Goal: Task Accomplishment & Management: Use online tool/utility

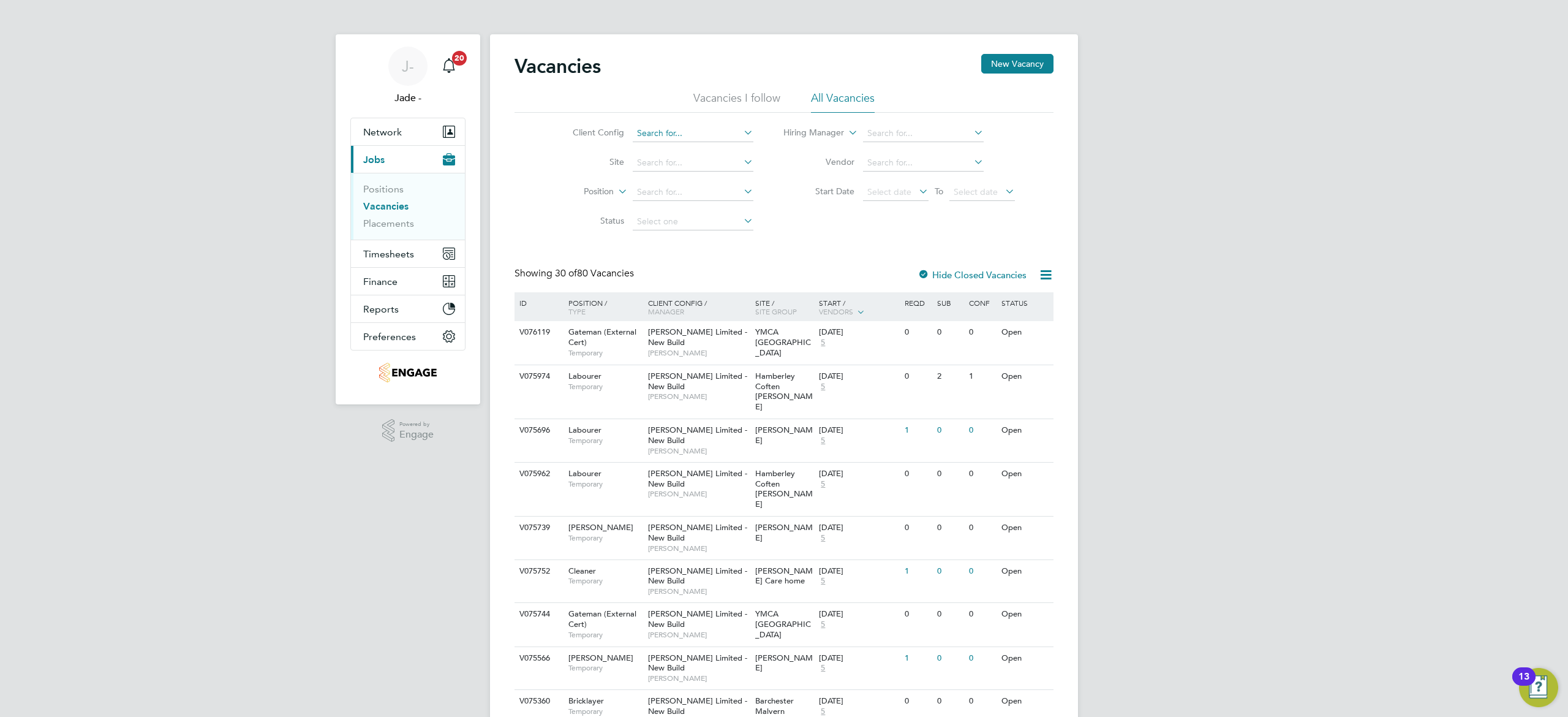
click at [682, 139] on input at bounding box center [692, 134] width 120 height 17
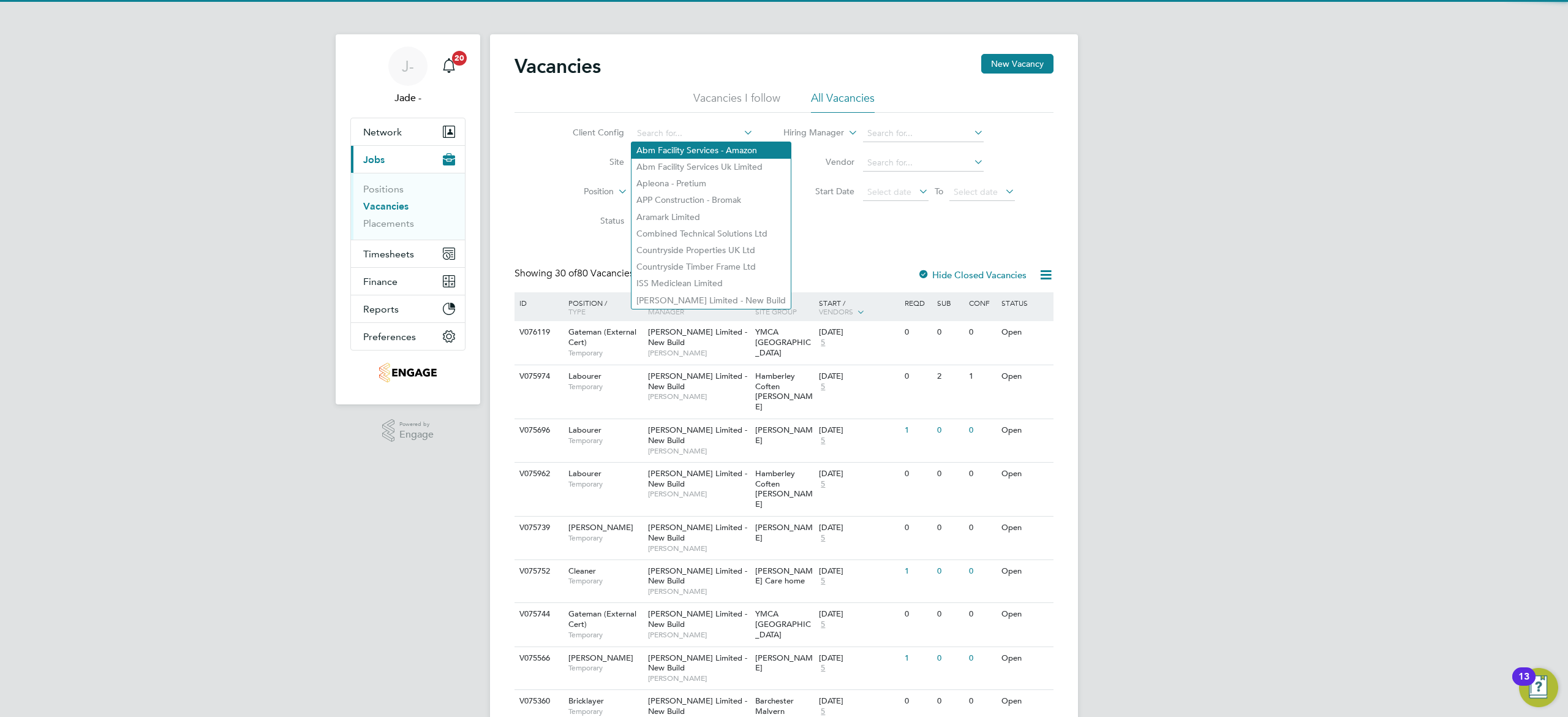
click at [679, 149] on li "Abm Facility Services - Amazon" at bounding box center [711, 150] width 159 height 17
type input "Abm Facility Services - Amazon"
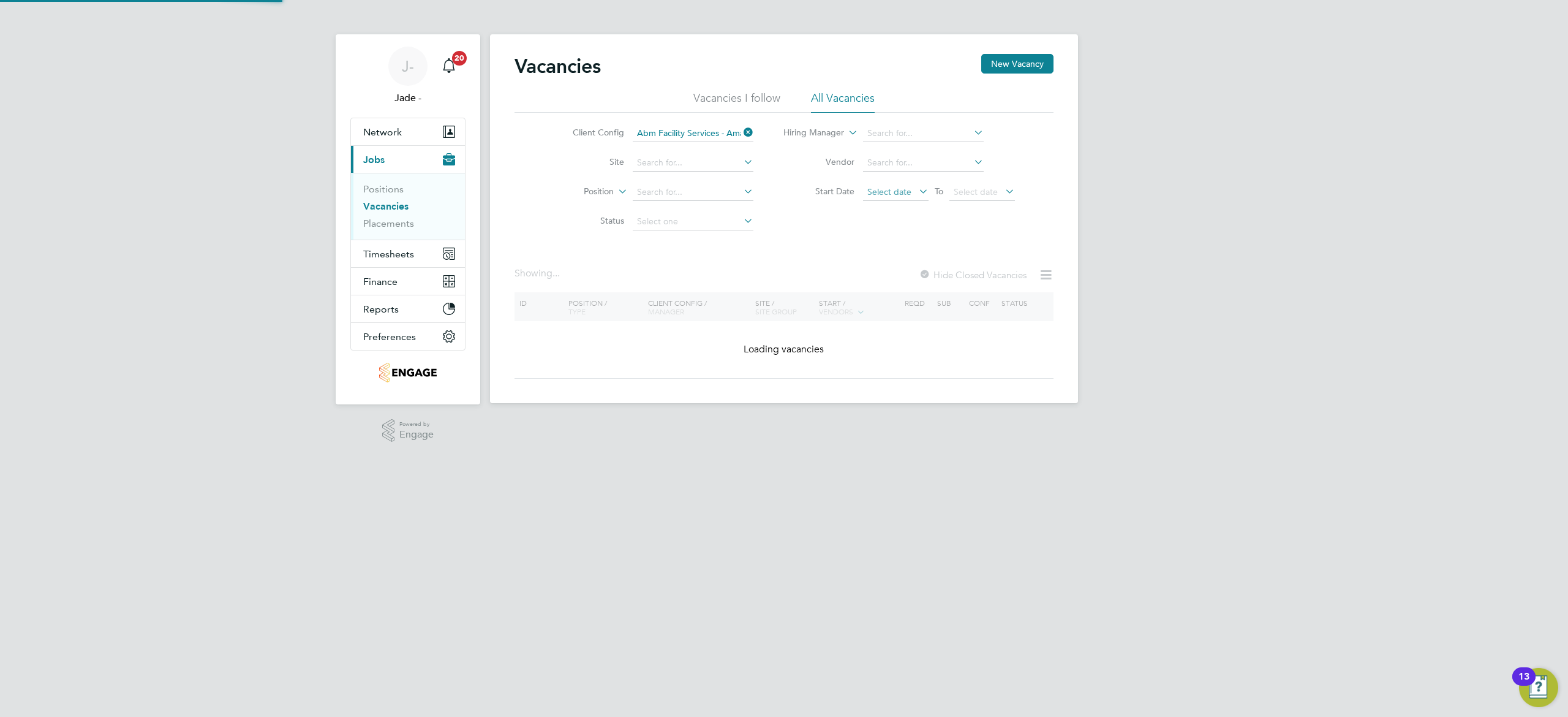
click at [898, 189] on span "Select date" at bounding box center [889, 192] width 44 height 11
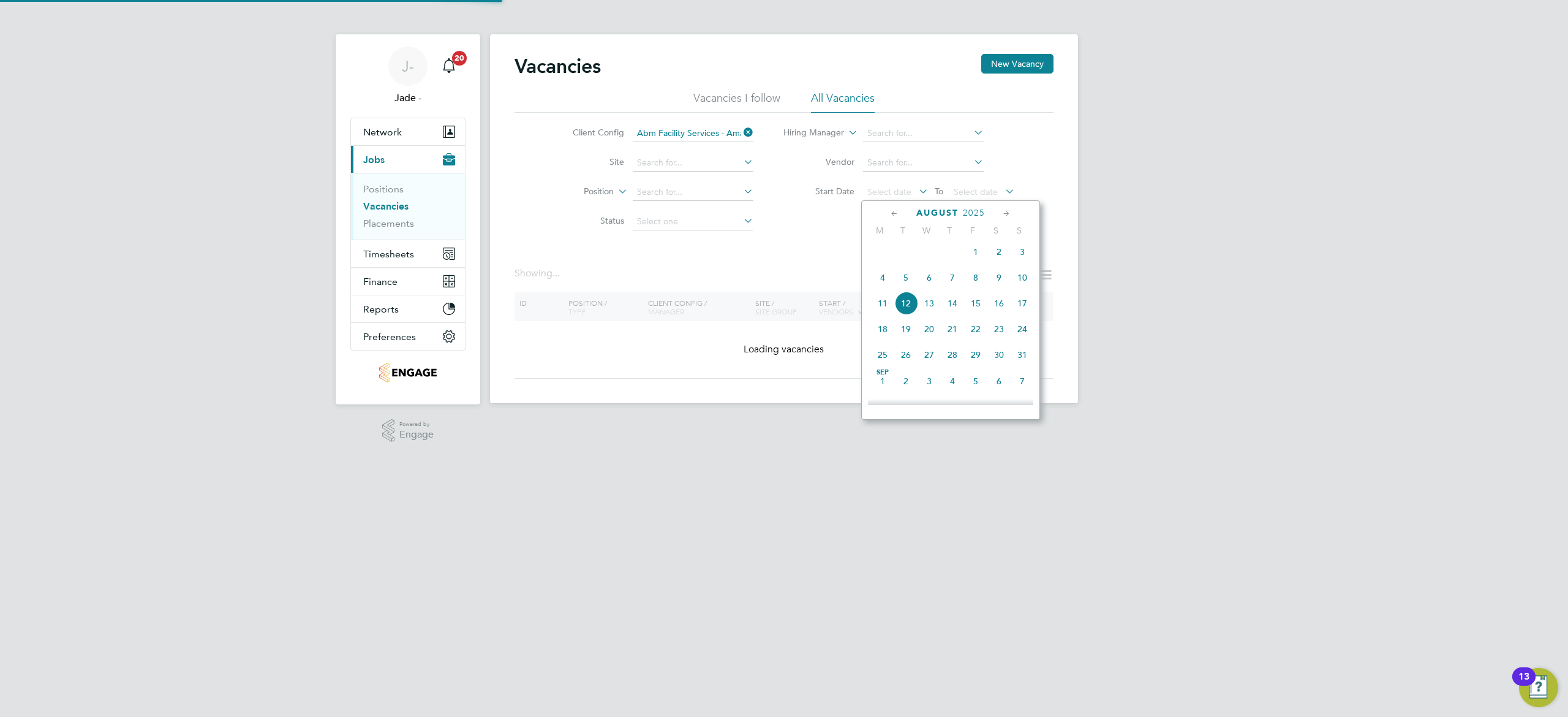
click at [1002, 259] on span "2" at bounding box center [999, 252] width 24 height 24
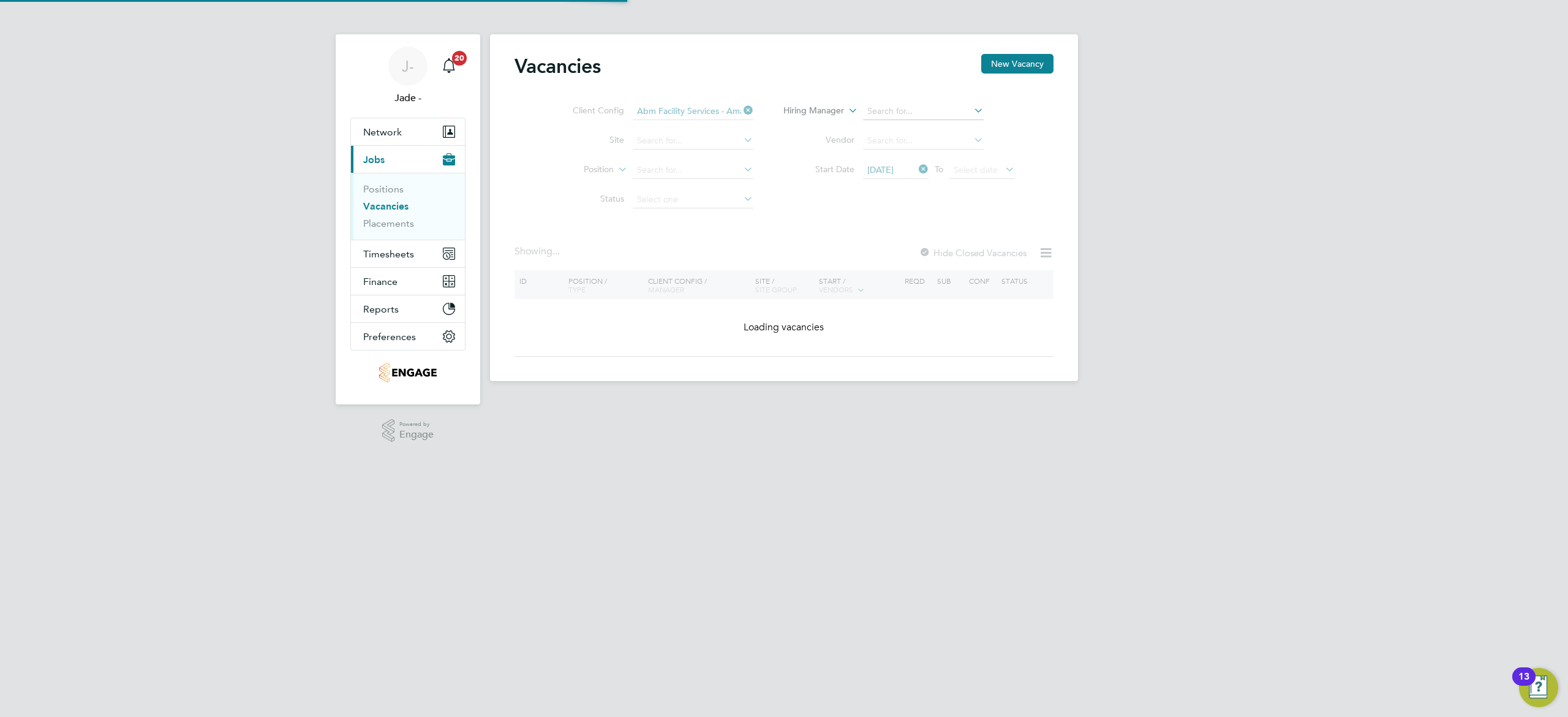
click at [980, 167] on ul "Hiring Manager Vendor Start Date [DATE] To Select date" at bounding box center [899, 141] width 261 height 88
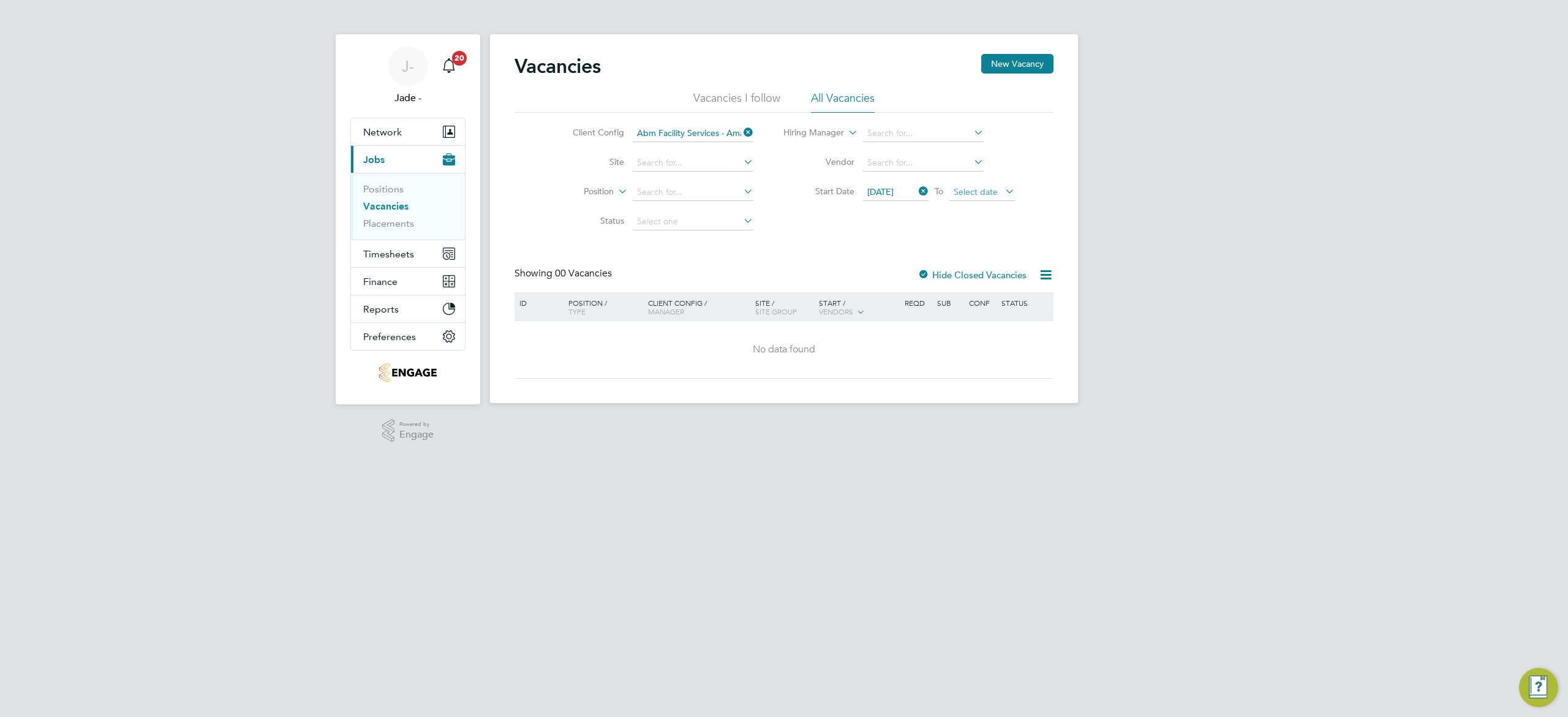
click at [986, 184] on span "Select date" at bounding box center [982, 192] width 65 height 17
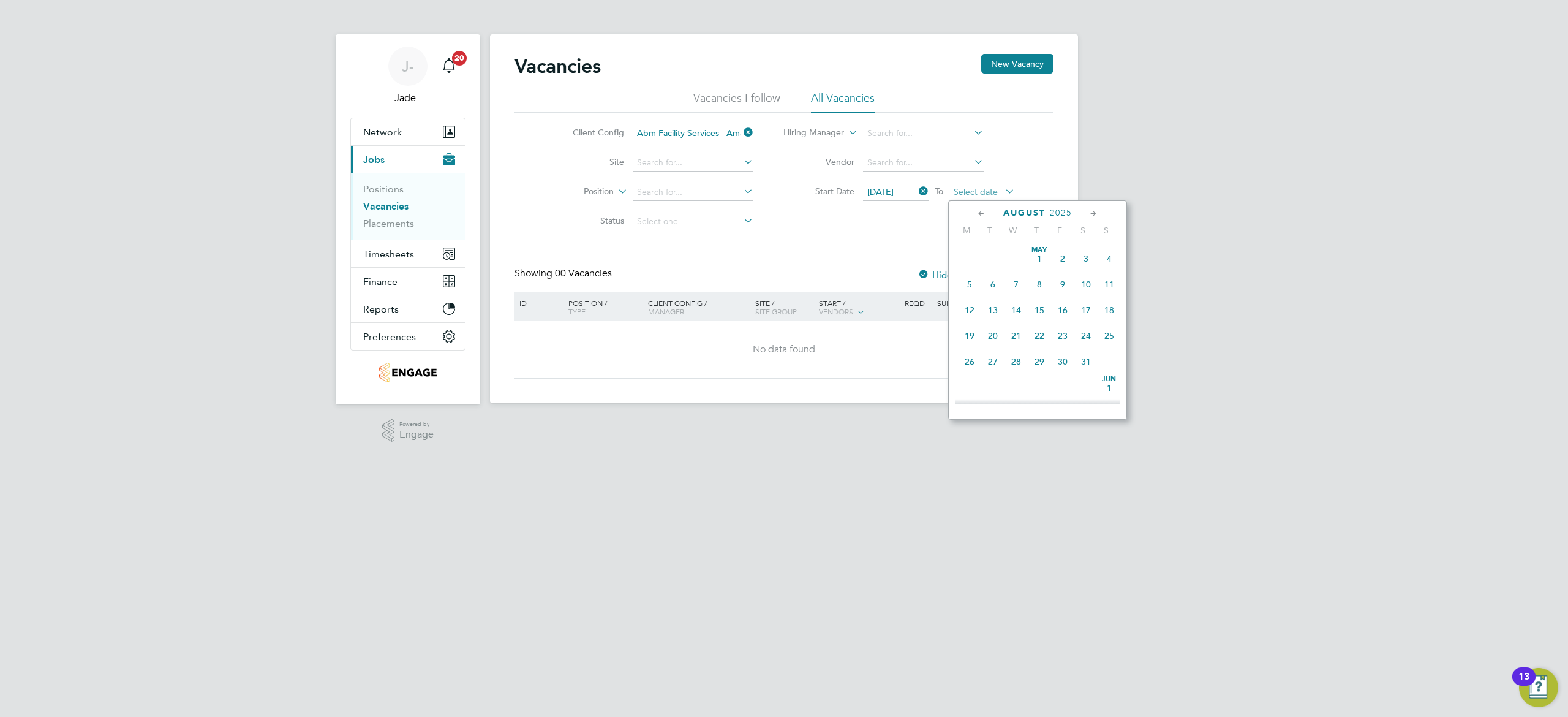
scroll to position [420, 0]
click at [1063, 277] on span "8" at bounding box center [1063, 278] width 24 height 24
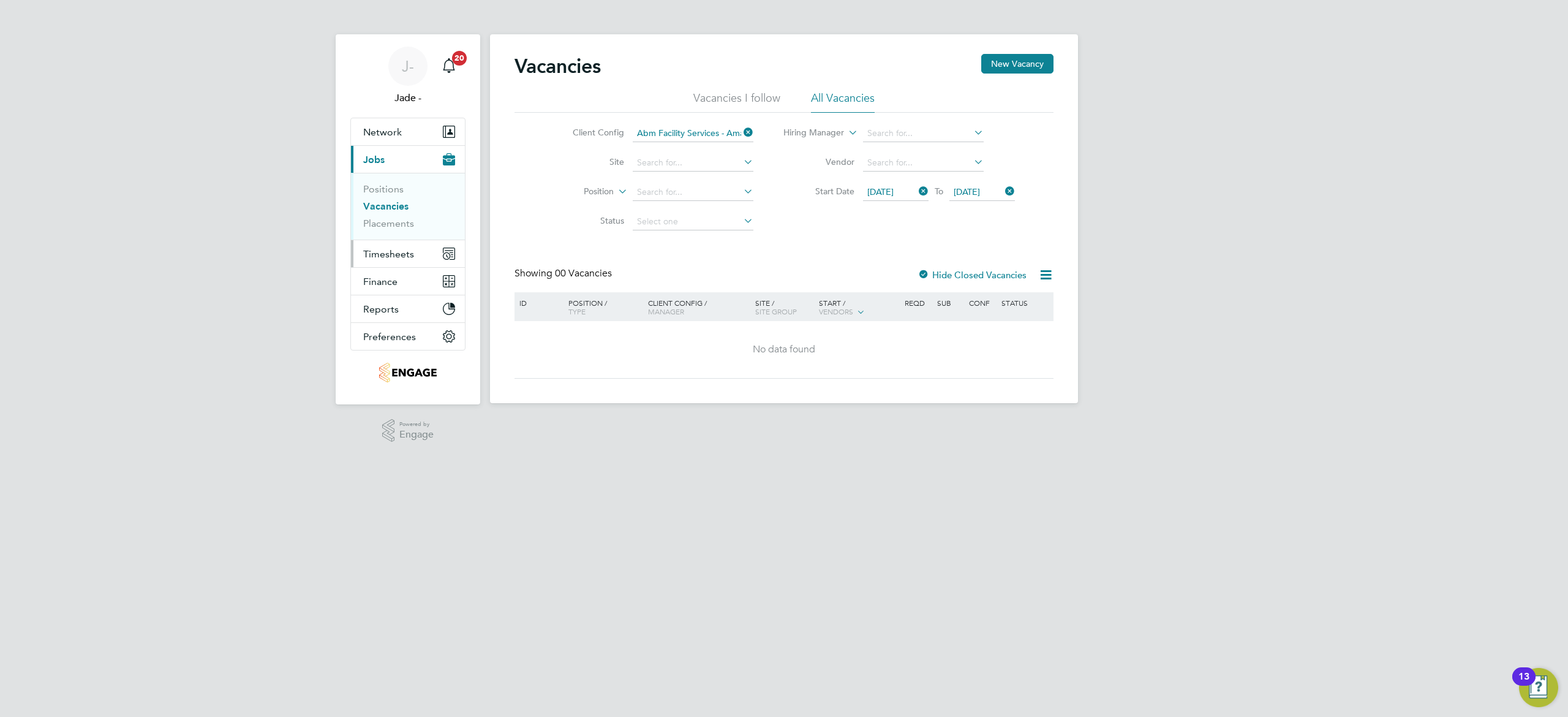
click at [386, 258] on span "Timesheets" at bounding box center [389, 253] width 51 height 12
click at [397, 212] on link "Timesheets" at bounding box center [389, 216] width 51 height 12
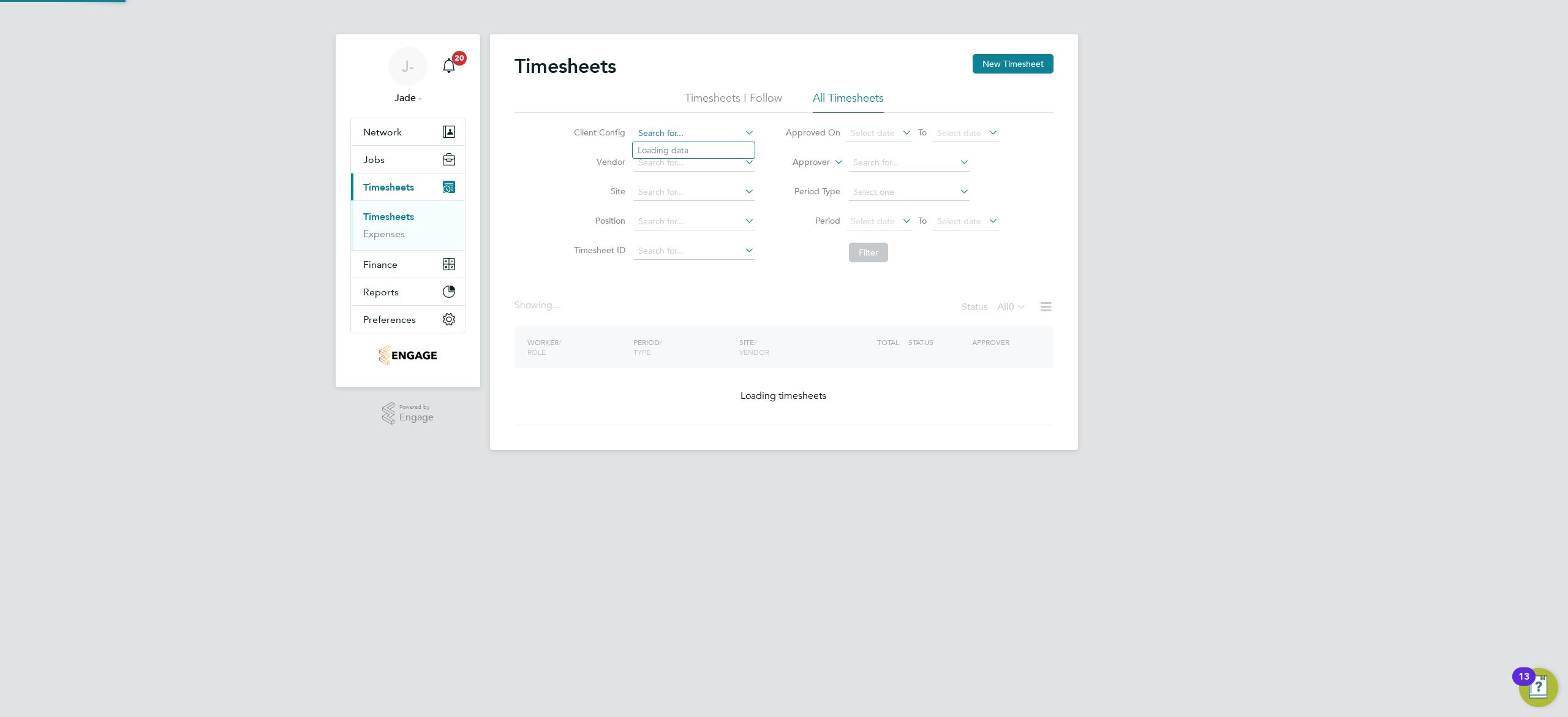
click at [699, 129] on input at bounding box center [694, 134] width 120 height 17
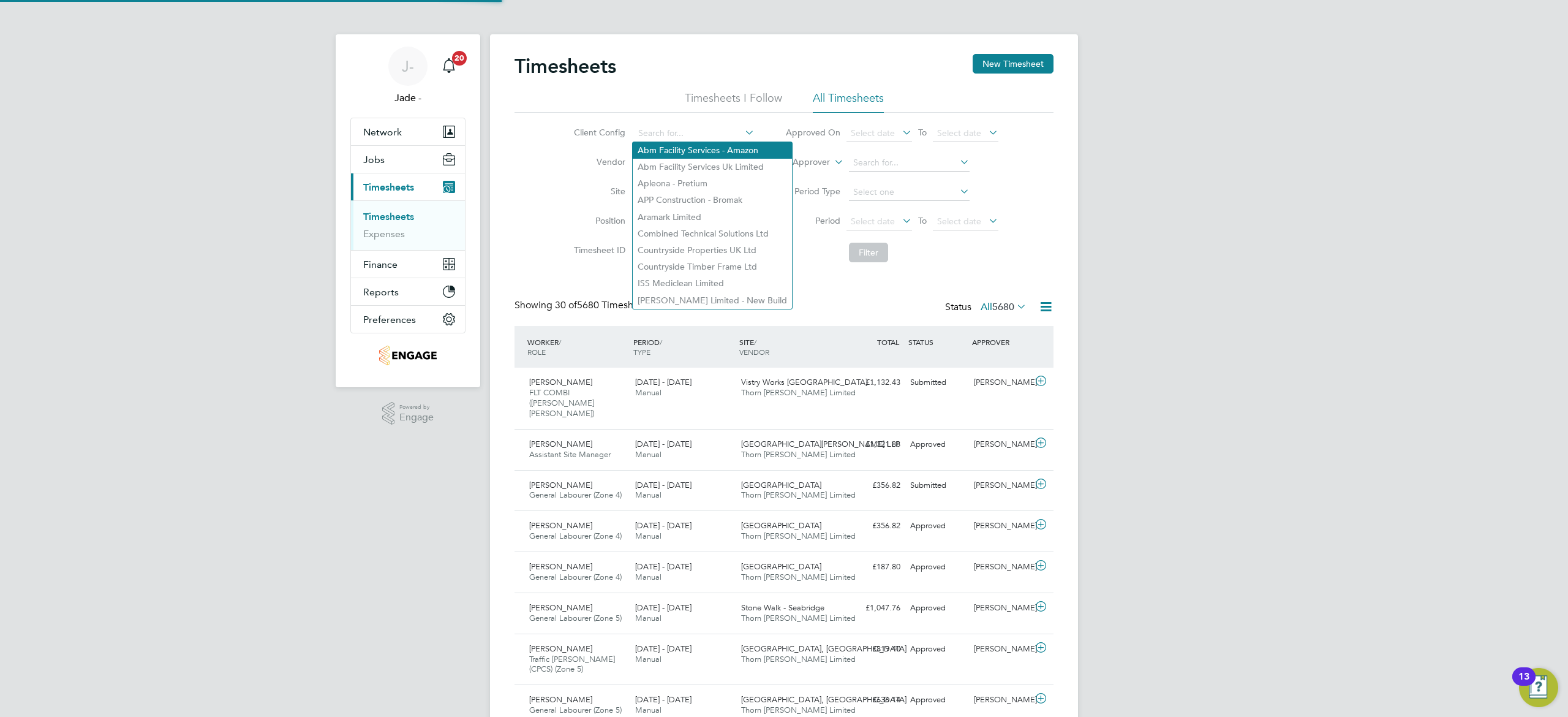
click at [695, 152] on li "Abm Facility Services - Amazon" at bounding box center [712, 150] width 159 height 17
type input "Abm Facility Services - Amazon"
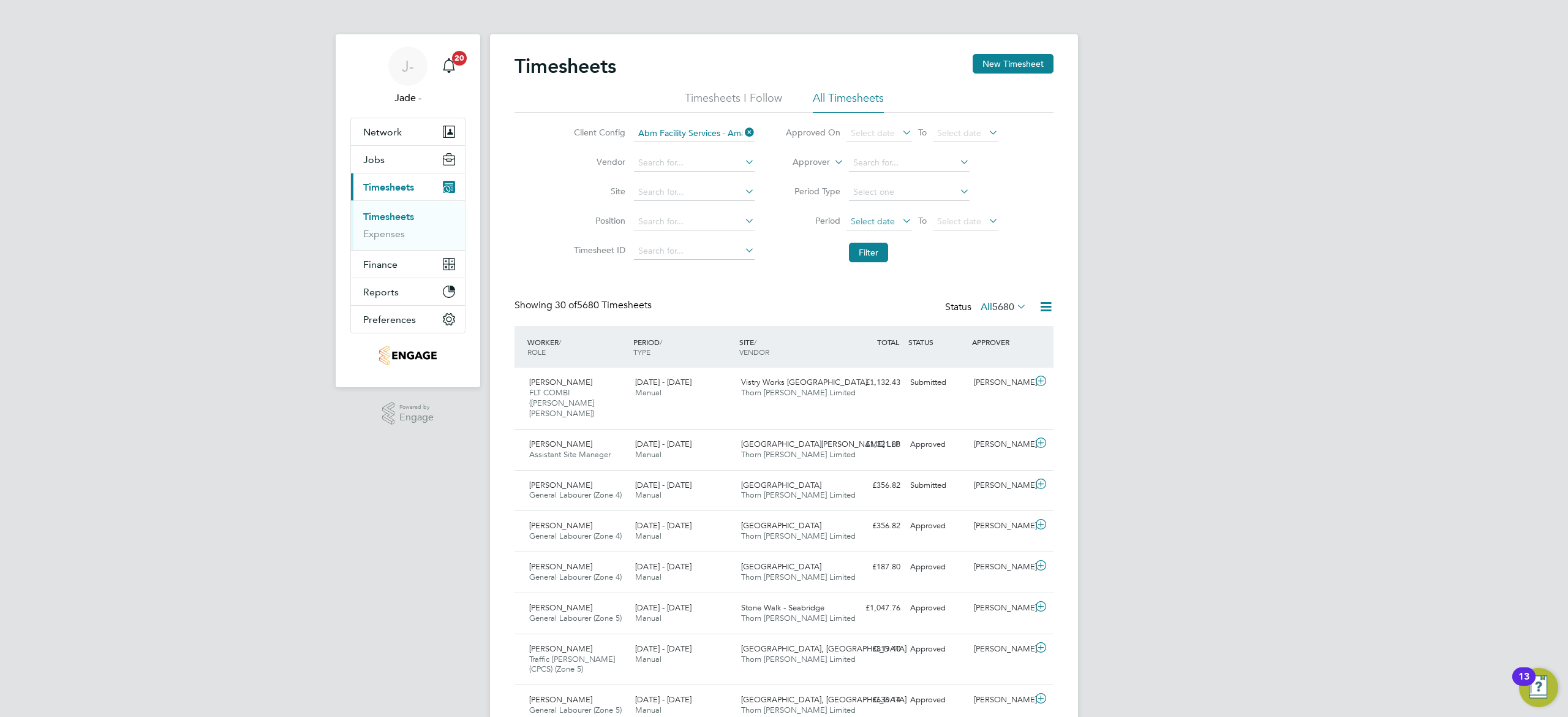
click at [877, 216] on span "Select date" at bounding box center [873, 221] width 44 height 11
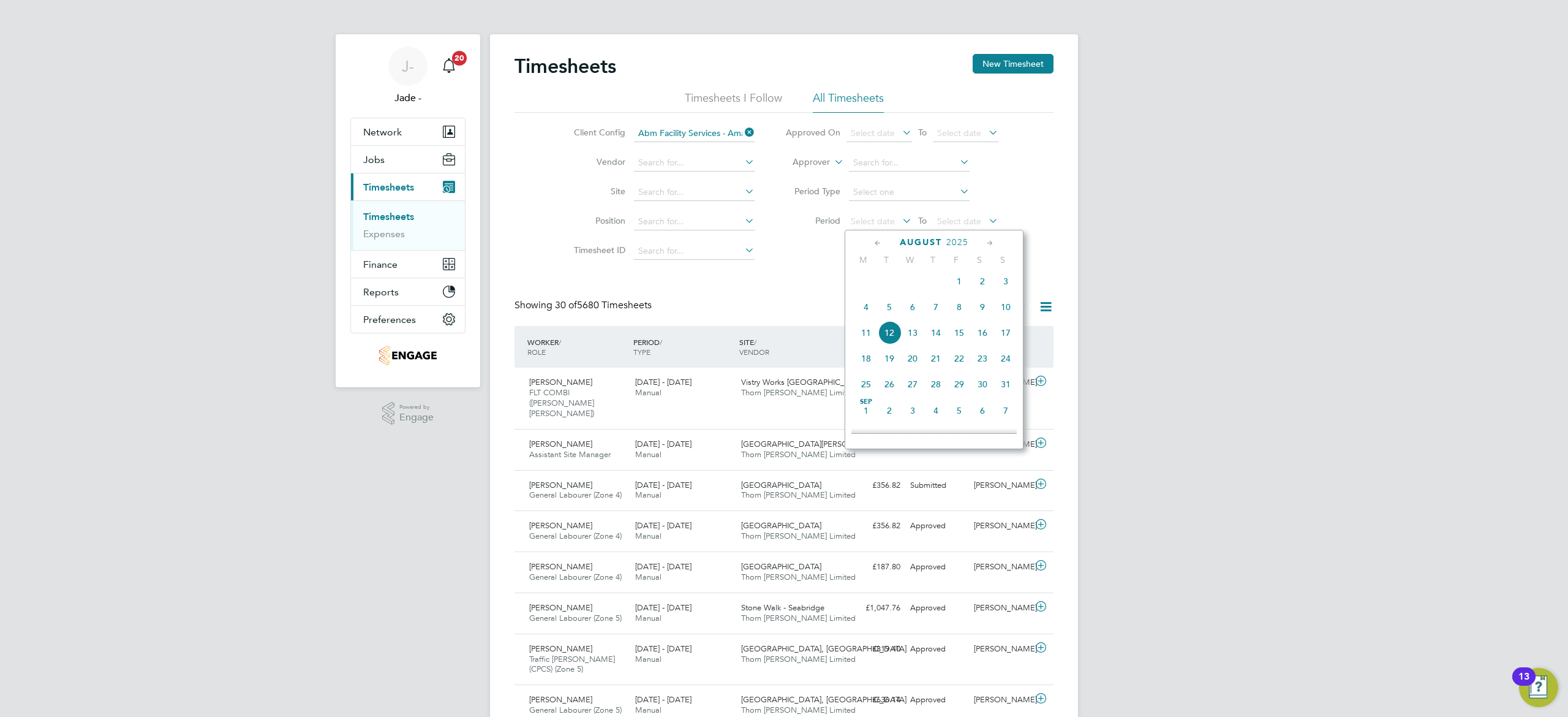
click at [983, 283] on span "2" at bounding box center [983, 282] width 24 height 24
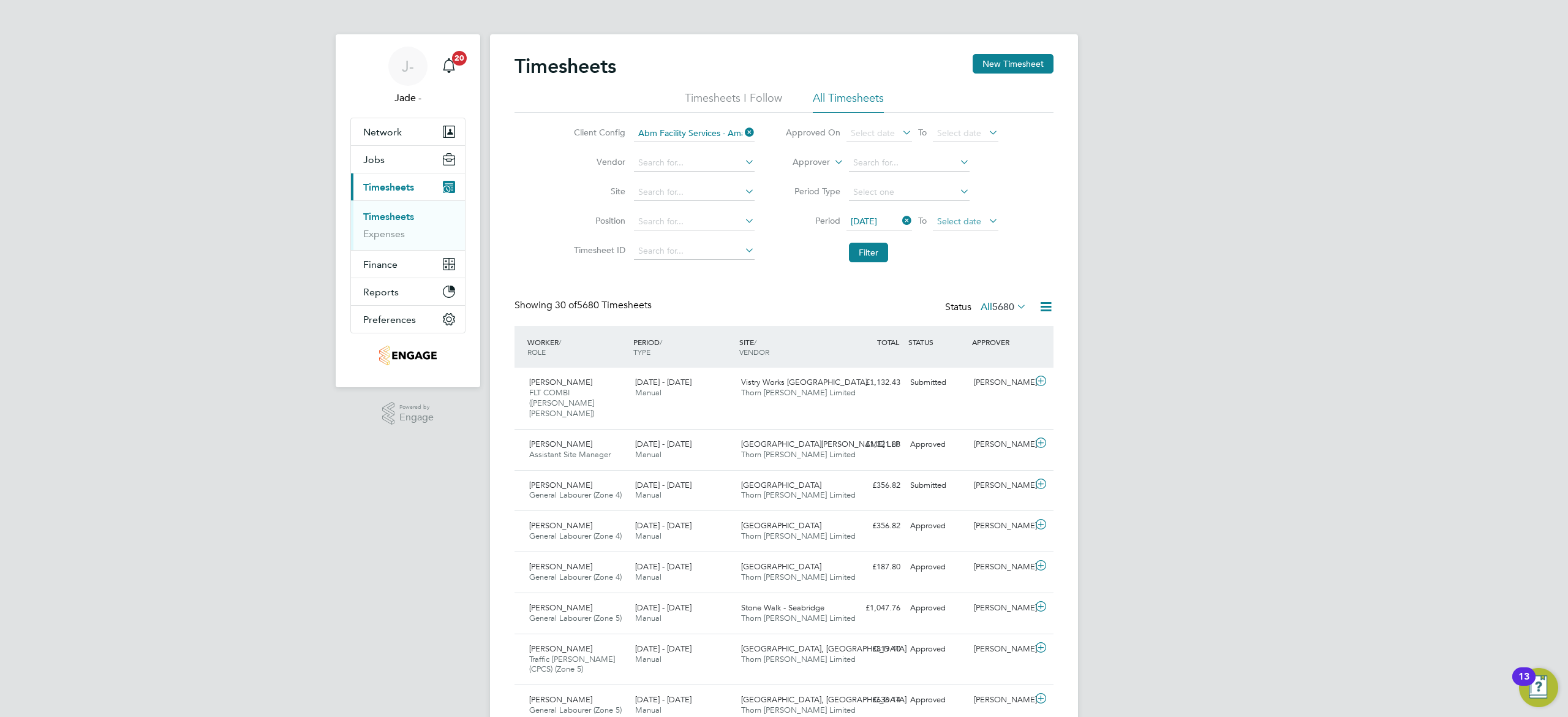
click at [973, 227] on span "Select date" at bounding box center [965, 222] width 65 height 17
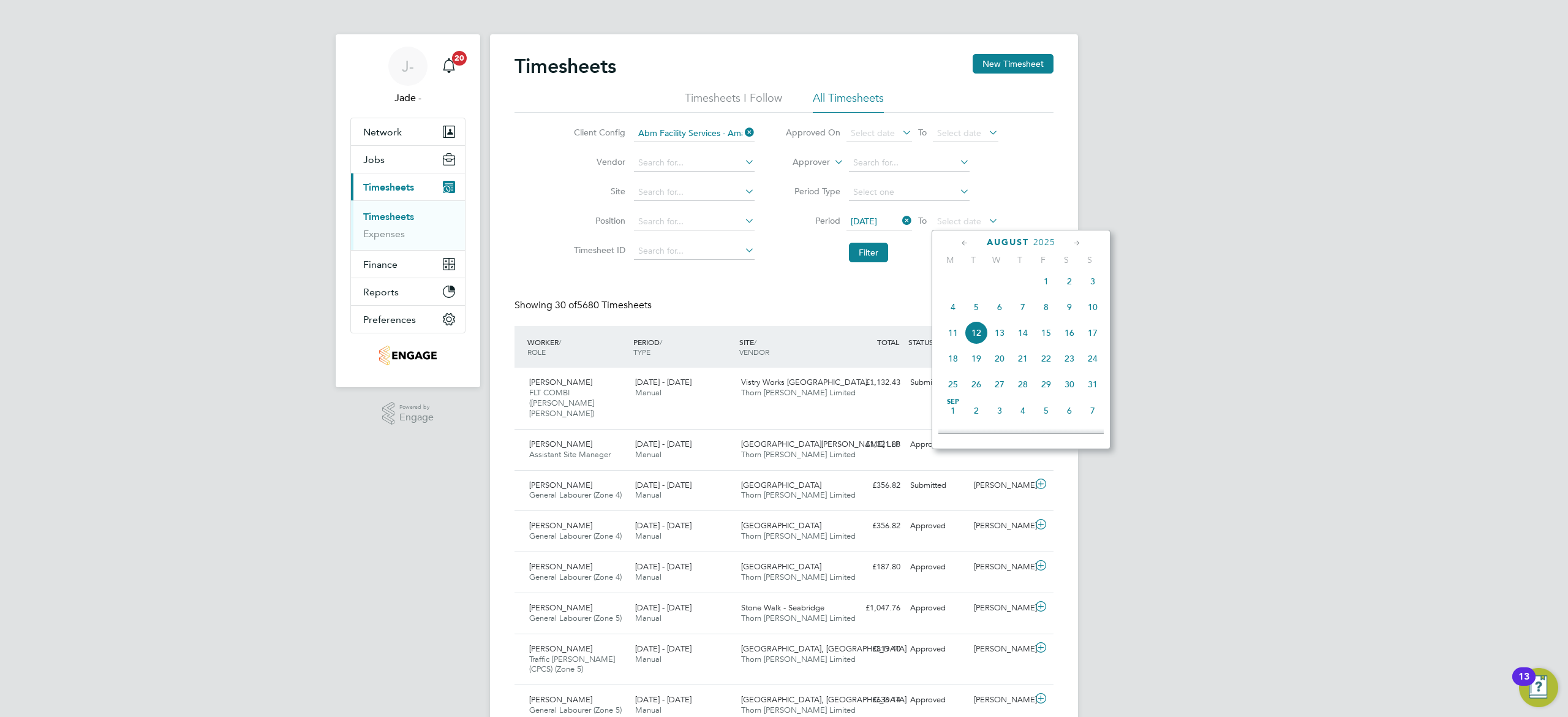
click at [1044, 311] on span "8" at bounding box center [1046, 307] width 24 height 24
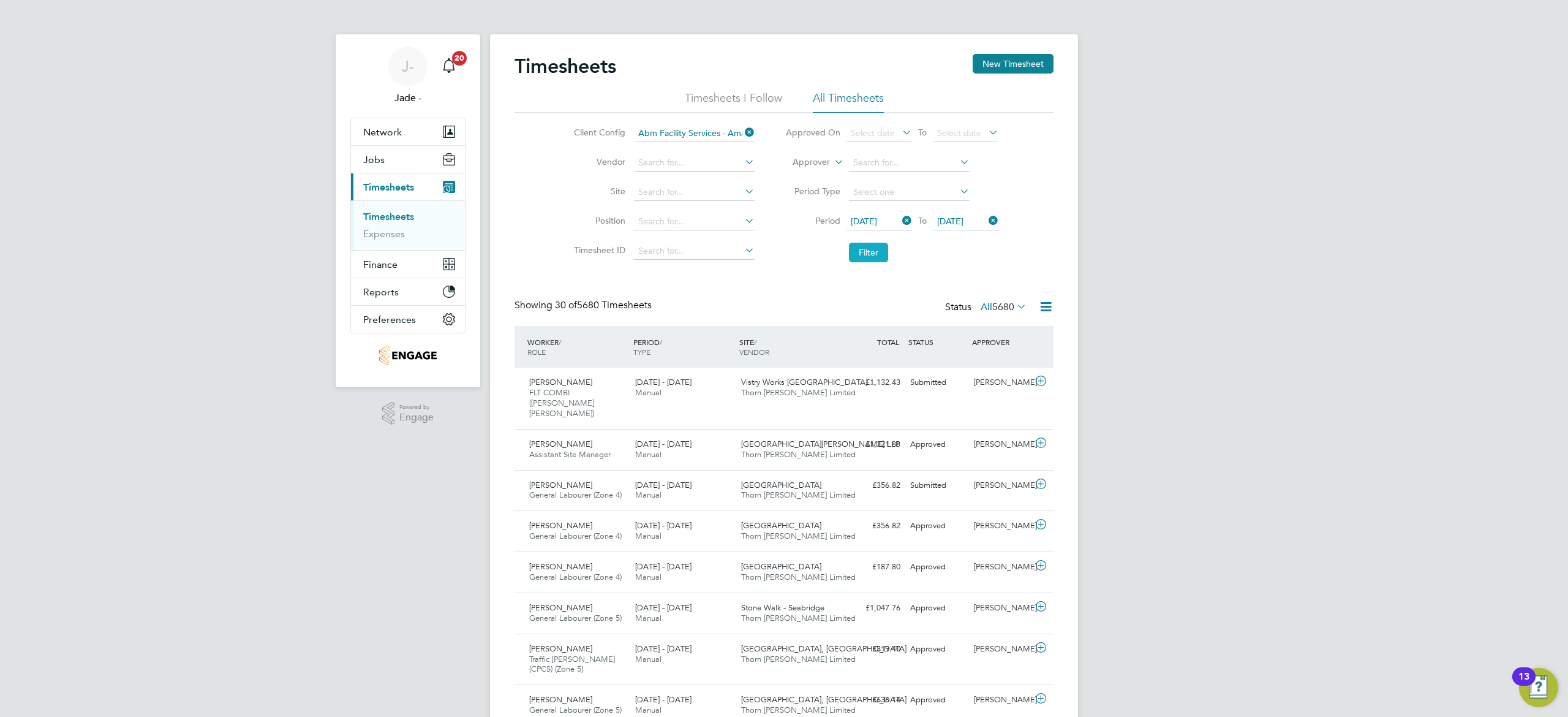
click at [866, 249] on button "Filter" at bounding box center [869, 252] width 39 height 20
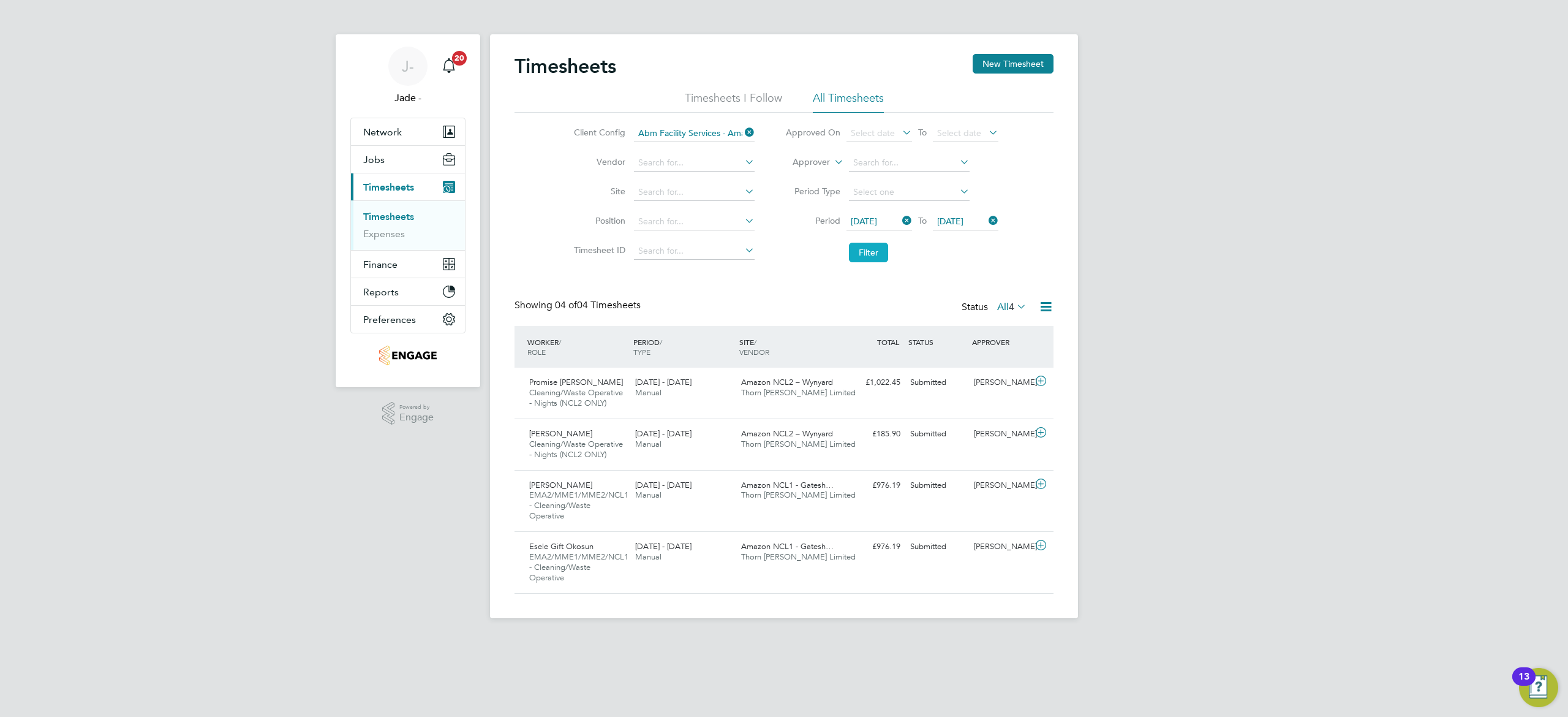
click at [873, 253] on button "Filter" at bounding box center [869, 252] width 39 height 20
click at [862, 253] on button "Filter" at bounding box center [869, 252] width 39 height 20
click at [872, 252] on button "Filter" at bounding box center [869, 252] width 39 height 20
click at [873, 247] on button "Filter" at bounding box center [869, 252] width 39 height 20
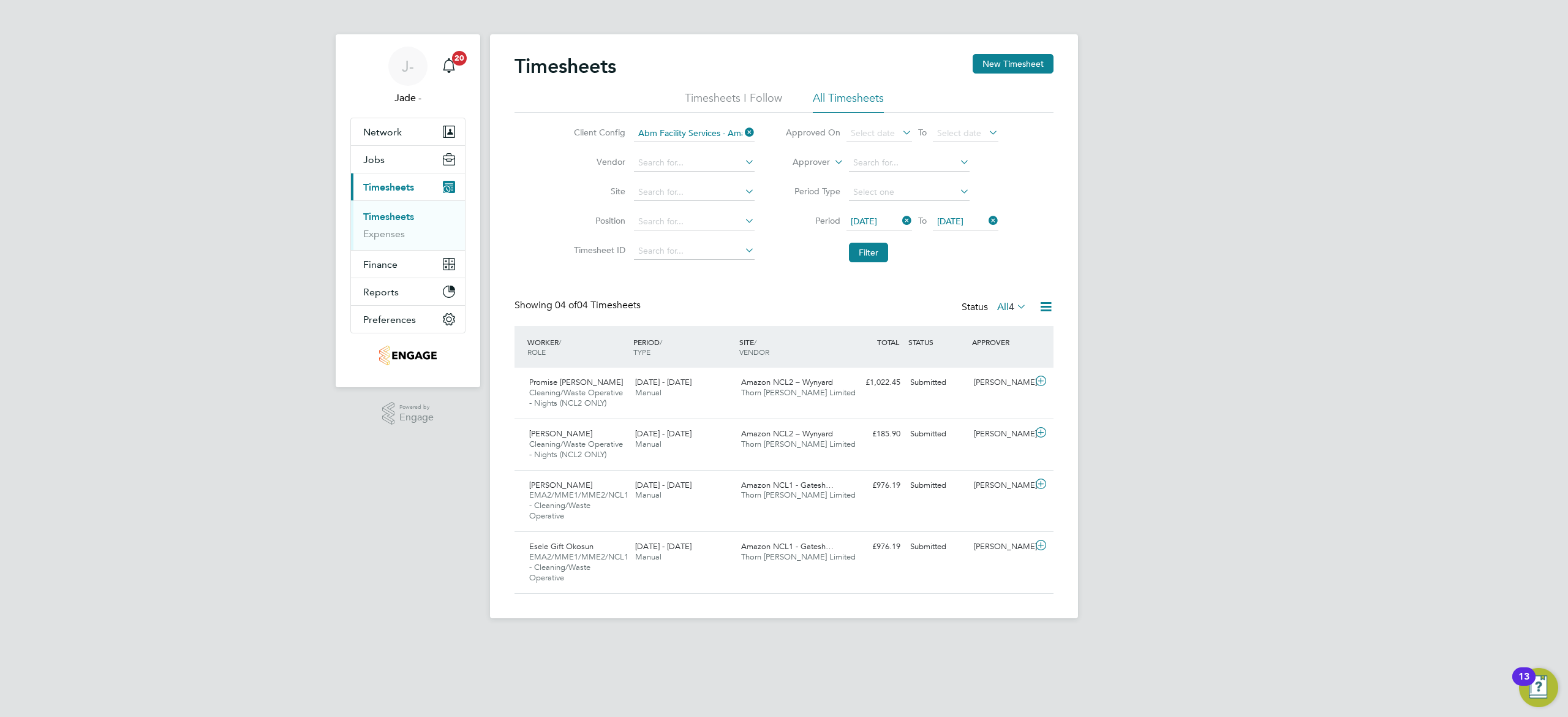
click at [1047, 311] on icon at bounding box center [1045, 306] width 15 height 15
click at [974, 357] on li "Download Timesheets Report" at bounding box center [969, 360] width 162 height 17
click at [865, 245] on button "Filter" at bounding box center [869, 252] width 39 height 20
